Goal: Information Seeking & Learning: Check status

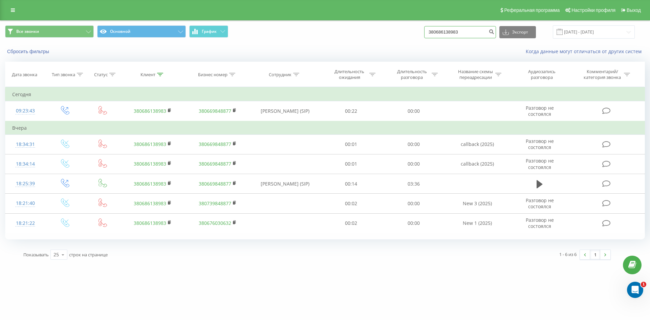
click at [455, 32] on input "380686138983" at bounding box center [460, 32] width 72 height 12
type input "0955556034"
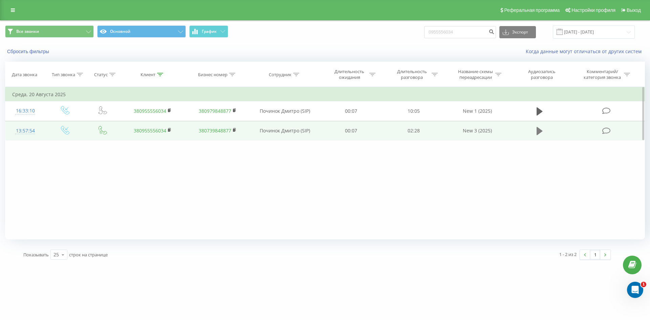
click at [538, 133] on icon at bounding box center [539, 131] width 6 height 8
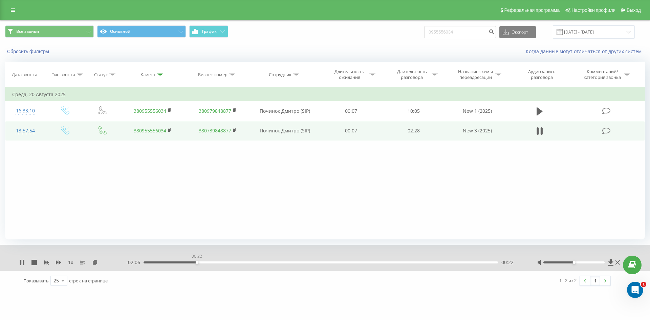
click at [197, 262] on div "00:22" at bounding box center [320, 262] width 354 height 2
click at [226, 263] on div "00:34" at bounding box center [320, 262] width 354 height 2
click at [239, 263] on div "00:35" at bounding box center [320, 262] width 354 height 2
click at [268, 263] on div "00:41" at bounding box center [320, 262] width 354 height 2
click at [299, 262] on div "00:58" at bounding box center [320, 262] width 354 height 2
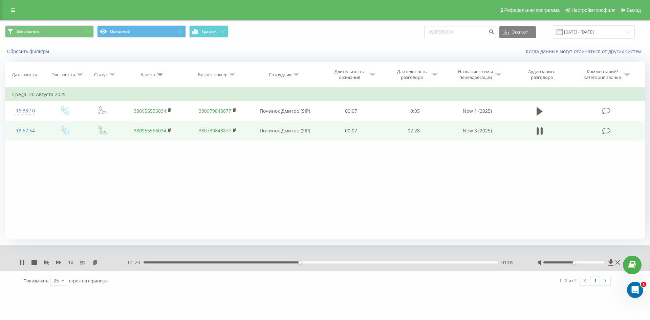
click at [312, 262] on div "01:05" at bounding box center [320, 262] width 354 height 2
click at [340, 262] on div "01:12" at bounding box center [320, 262] width 354 height 2
click at [361, 263] on div "01:22" at bounding box center [320, 262] width 354 height 2
click at [375, 262] on div "01:31" at bounding box center [320, 262] width 354 height 2
click at [395, 263] on div "01:38" at bounding box center [320, 262] width 354 height 2
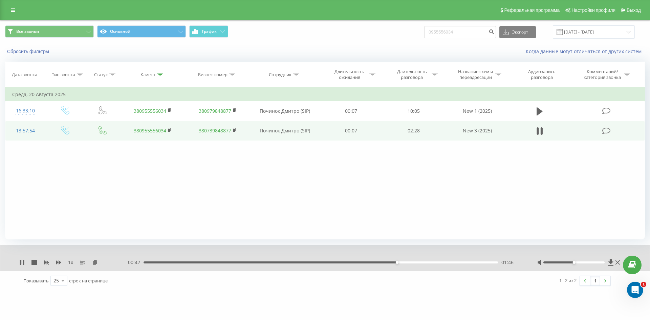
click at [425, 262] on div "01:46" at bounding box center [320, 262] width 354 height 2
click at [34, 263] on icon at bounding box center [33, 261] width 5 height 5
click at [42, 52] on button "Сбросить фильтры" at bounding box center [28, 51] width 47 height 6
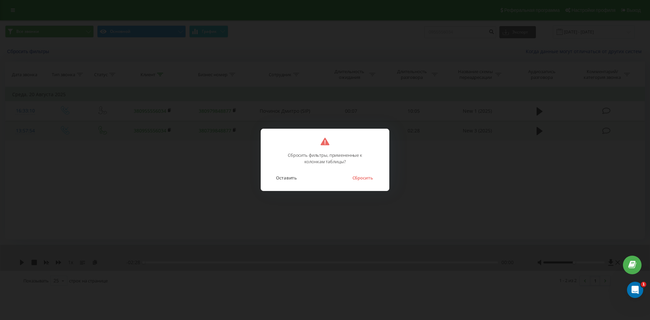
click at [362, 176] on button "Сбросить" at bounding box center [361, 177] width 27 height 9
